Goal: Transaction & Acquisition: Purchase product/service

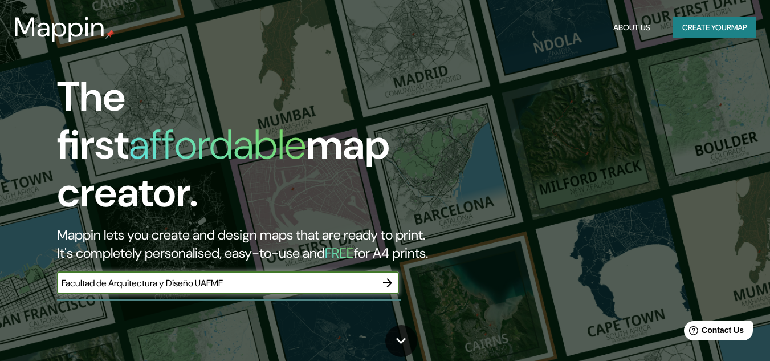
type input "Facultad de Arquitectura y Diseño UAEMEX"
click at [379, 271] on button "button" at bounding box center [387, 282] width 23 height 23
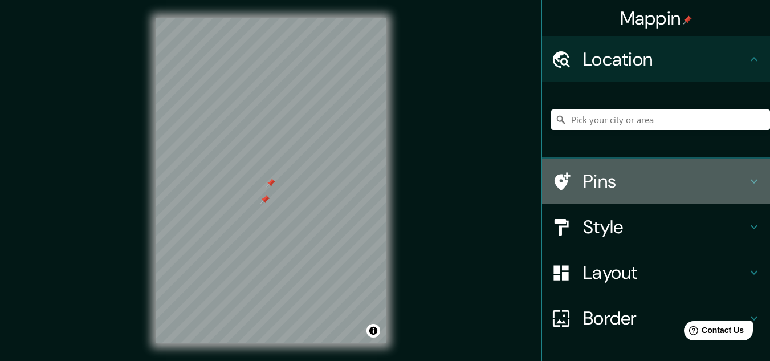
click at [563, 176] on div at bounding box center [567, 181] width 32 height 20
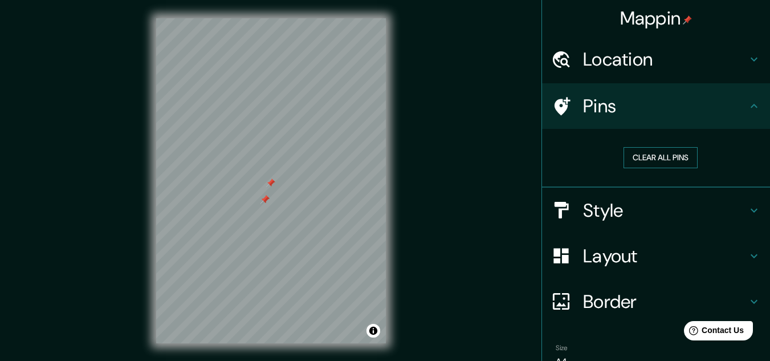
click at [645, 154] on button "Clear all pins" at bounding box center [660, 157] width 74 height 21
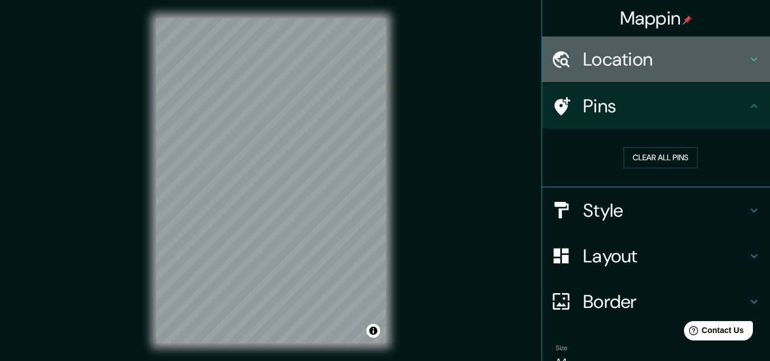
click at [595, 46] on div "Location" at bounding box center [656, 59] width 228 height 46
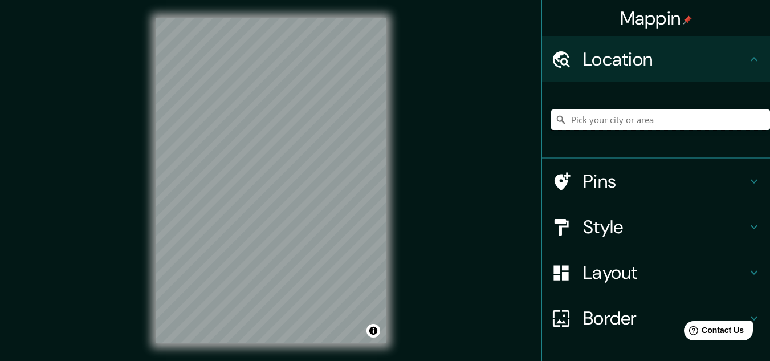
click at [604, 121] on input "Pick your city or area" at bounding box center [660, 119] width 219 height 21
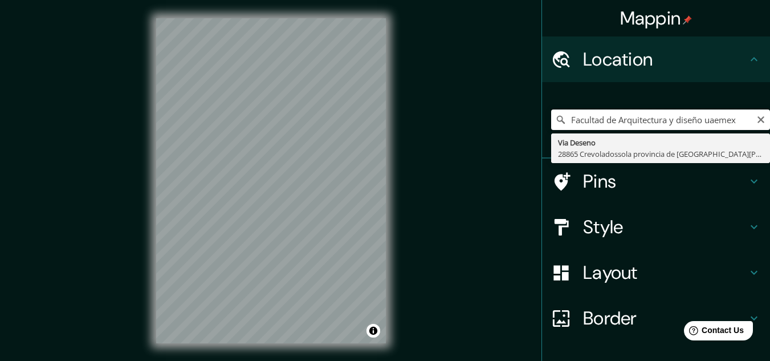
type input "Via Deseno, 28865 Crevoladossola provincia de [GEOGRAPHIC_DATA][PERSON_NAME], […"
